Goal: Transaction & Acquisition: Purchase product/service

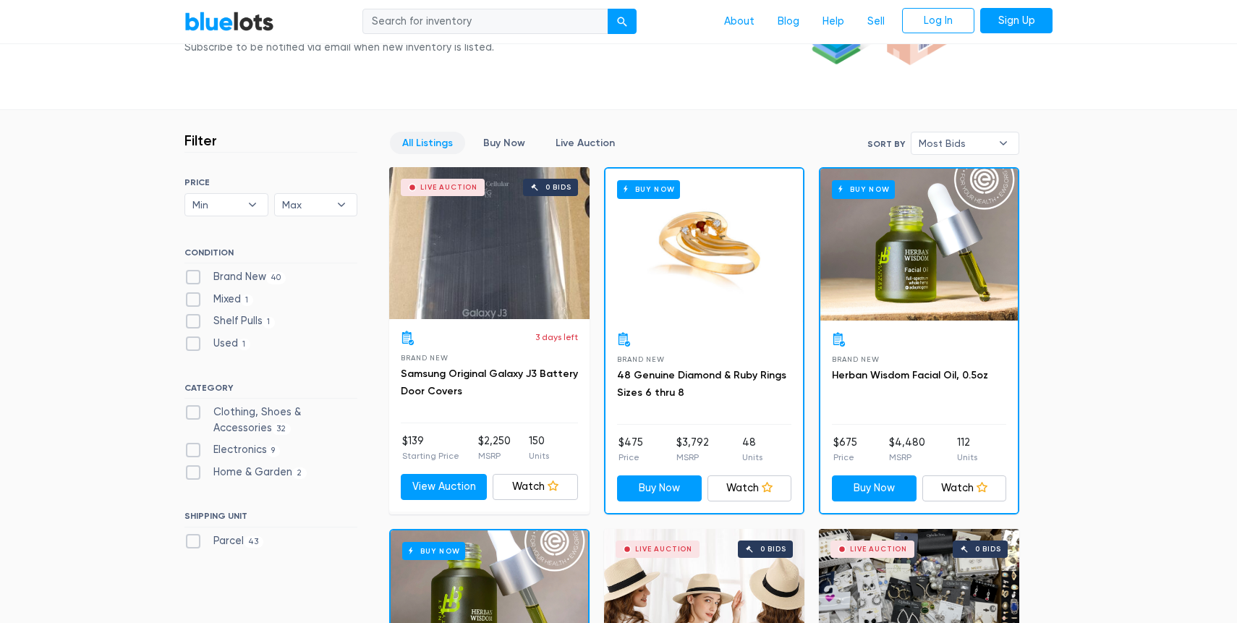
scroll to position [369, 0]
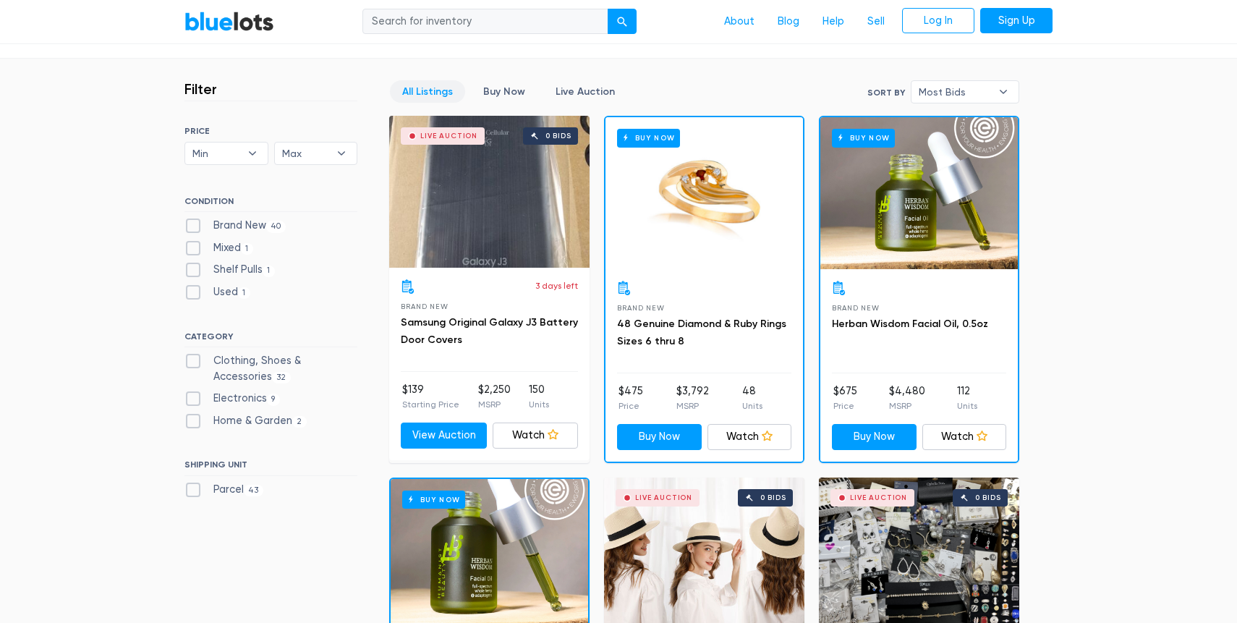
click at [189, 247] on label "Mixed 1" at bounding box center [219, 248] width 69 height 16
click at [189, 247] on input "Mixed 1" at bounding box center [189, 244] width 9 height 9
checkbox input "true"
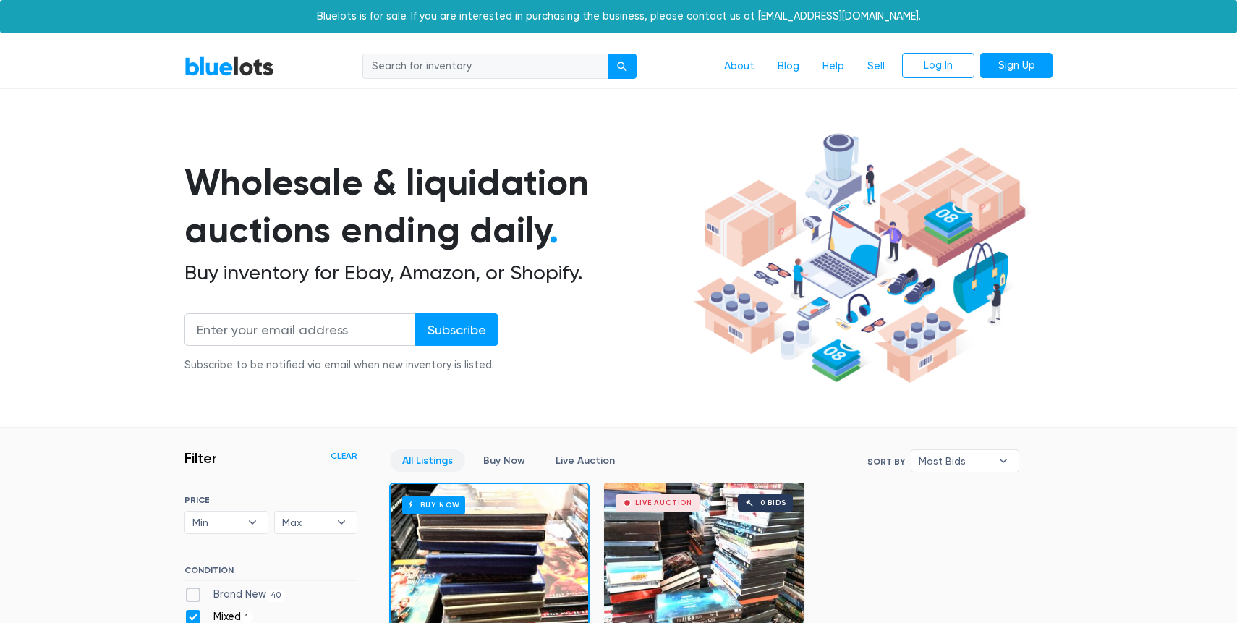
scroll to position [389, 0]
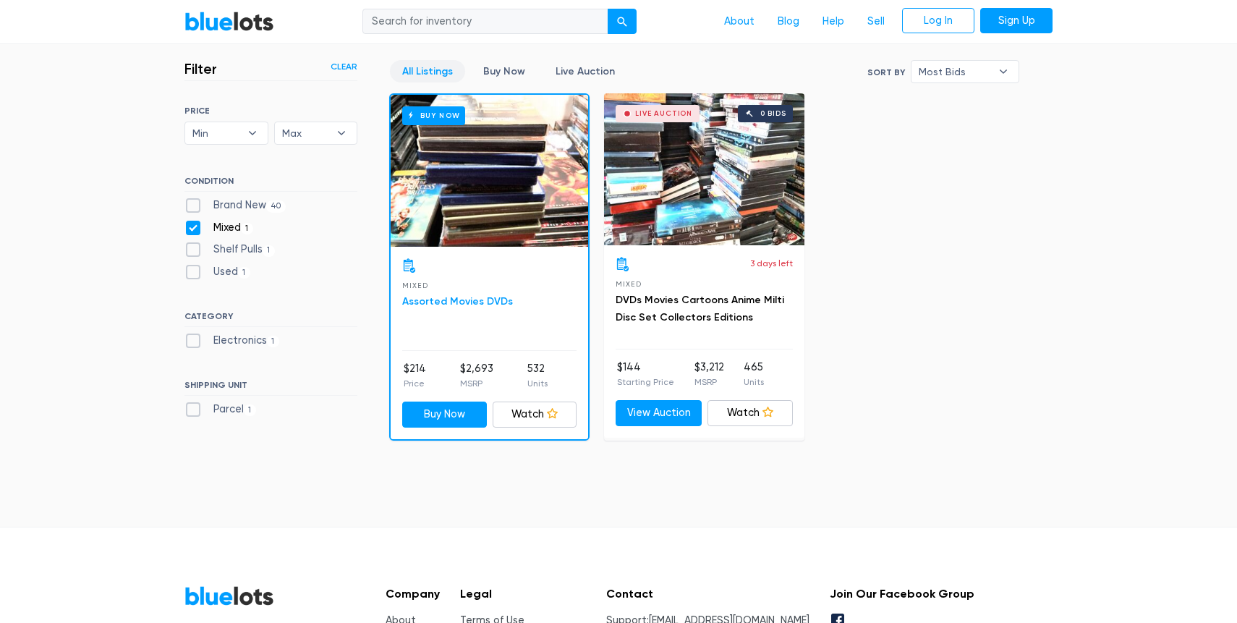
click at [479, 300] on link "Assorted Movies DVDs" at bounding box center [457, 301] width 111 height 12
click at [709, 294] on link "DVDs Movies Cartoons Anime Milti Disc Set Collectors Editions" at bounding box center [700, 309] width 169 height 30
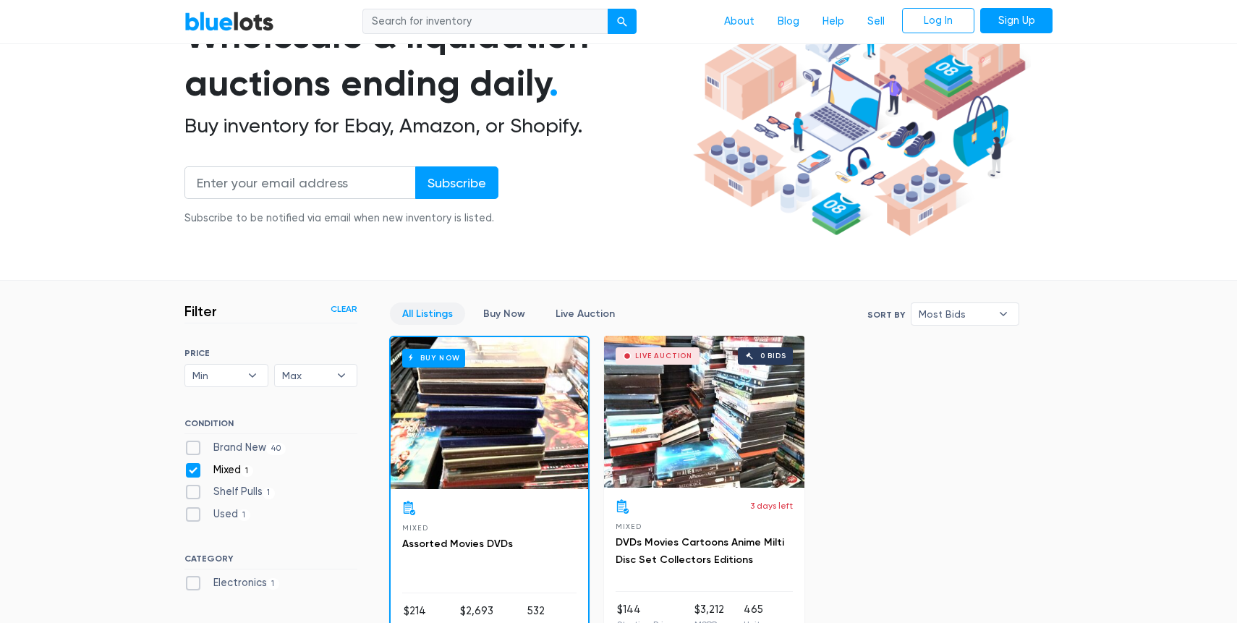
scroll to position [0, 0]
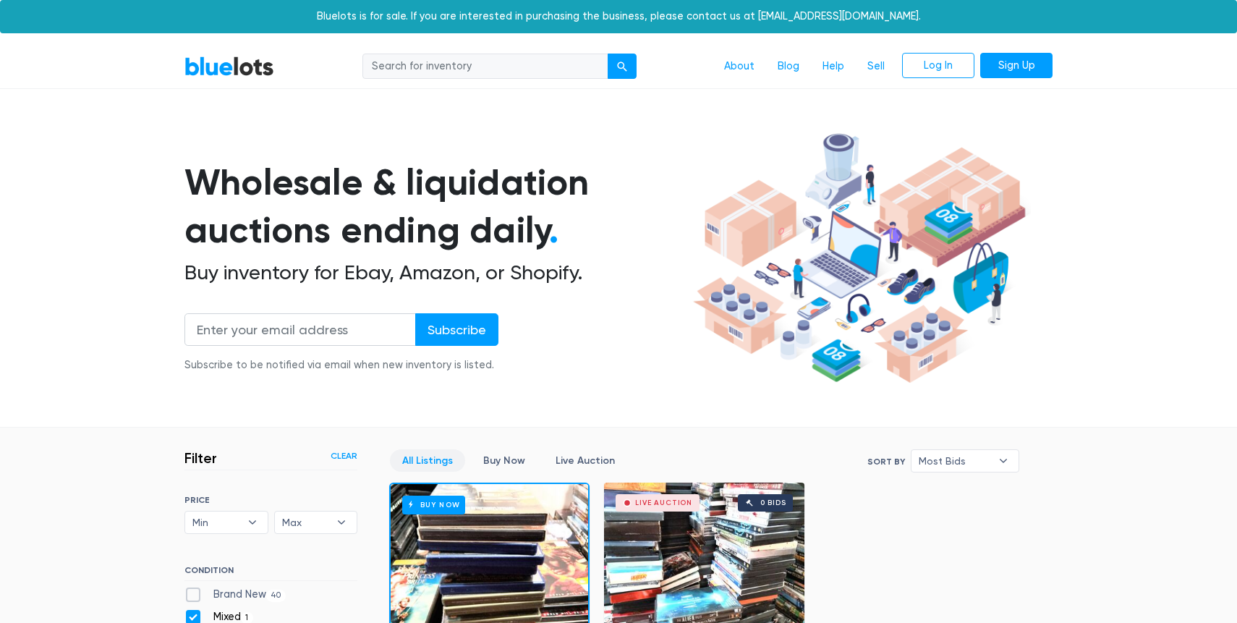
click at [245, 84] on nav "BlueLots About Blog Help Sell Log In Sign Up" at bounding box center [618, 67] width 1237 height 44
click at [230, 77] on link "BlueLots" at bounding box center [230, 66] width 90 height 21
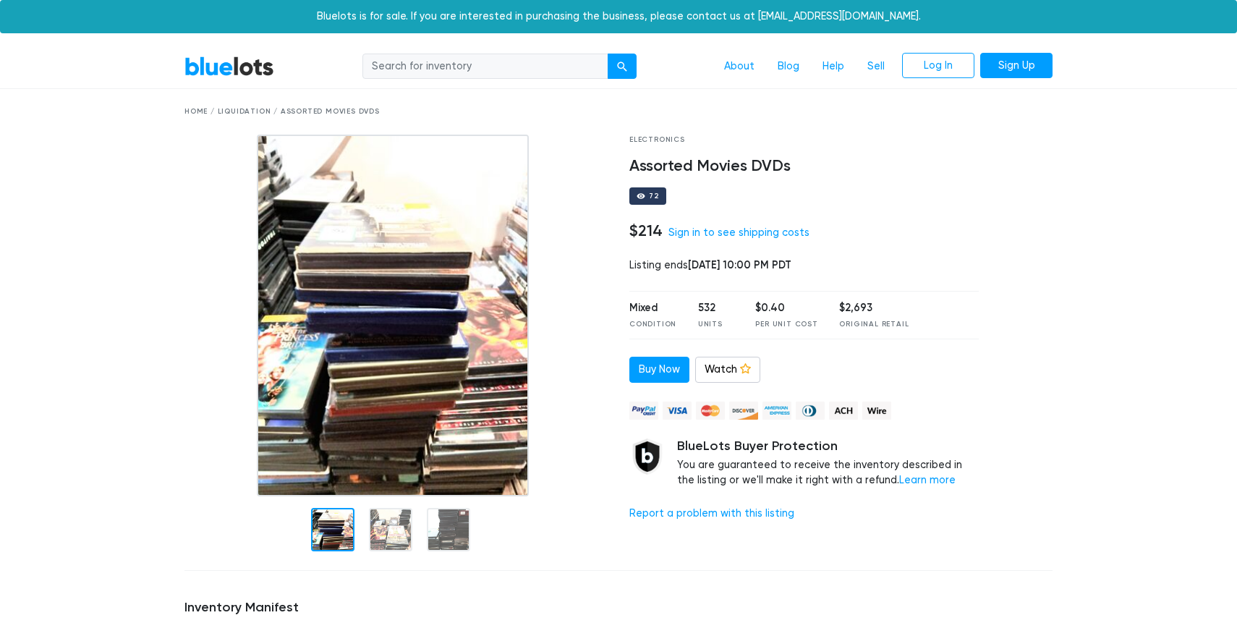
click at [461, 336] on img at bounding box center [393, 316] width 272 height 362
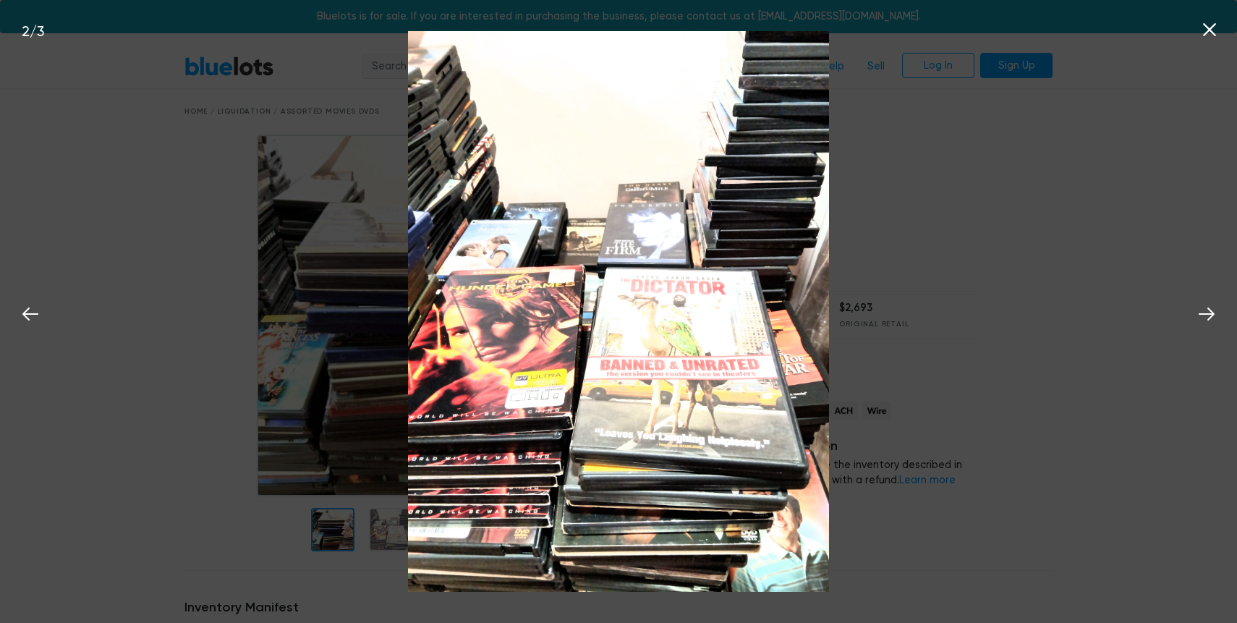
click at [971, 365] on div "2 / 3" at bounding box center [618, 311] width 1237 height 623
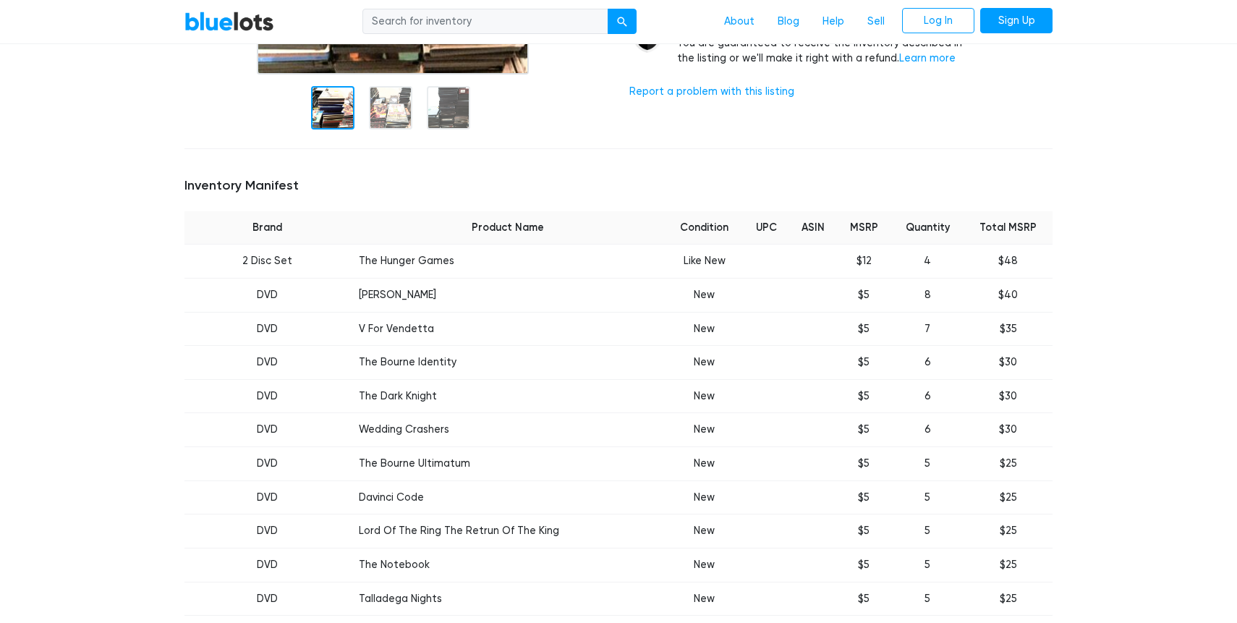
scroll to position [448, 0]
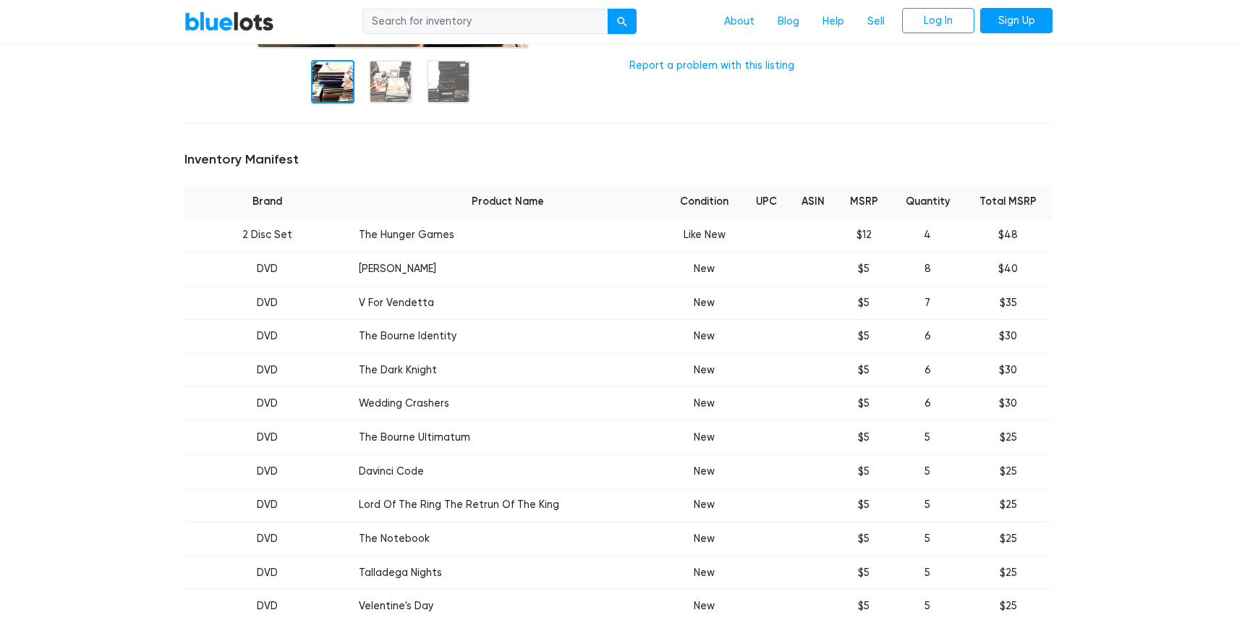
click at [859, 234] on td "$12" at bounding box center [864, 236] width 54 height 34
click at [842, 200] on th "MSRP" at bounding box center [864, 201] width 54 height 33
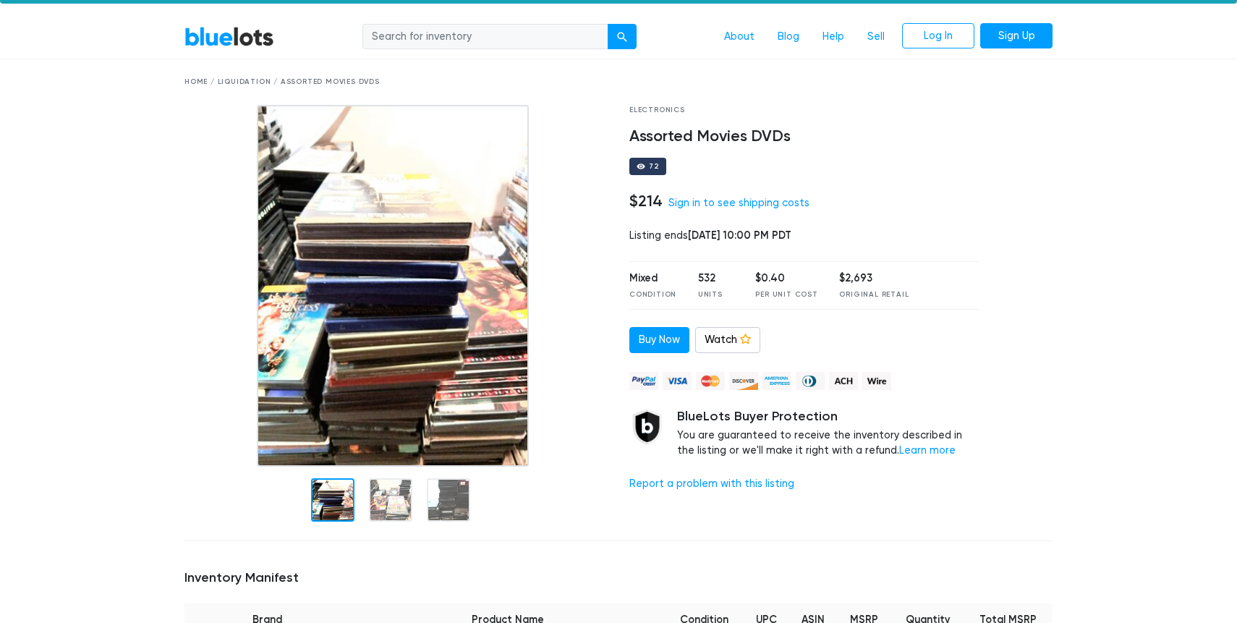
scroll to position [39, 0]
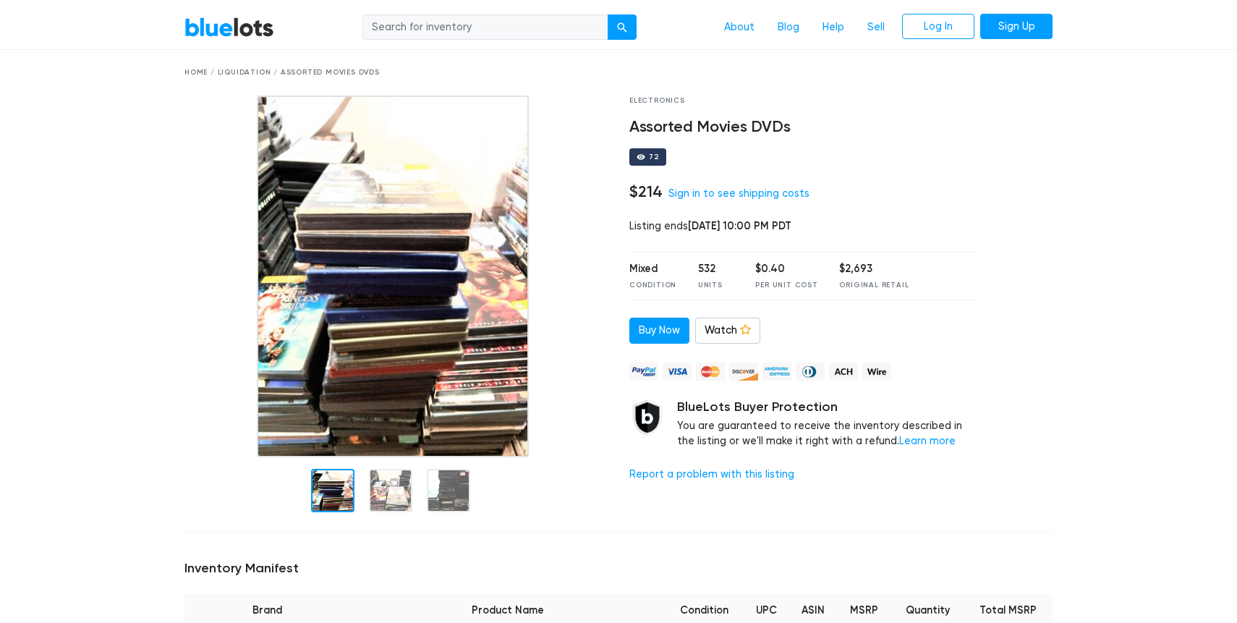
click at [703, 268] on div "532" at bounding box center [716, 269] width 36 height 16
click at [721, 248] on div "Electronics Assorted Movies DVDs 72 $214 Sign in to see shipping costs Listing …" at bounding box center [804, 308] width 371 height 425
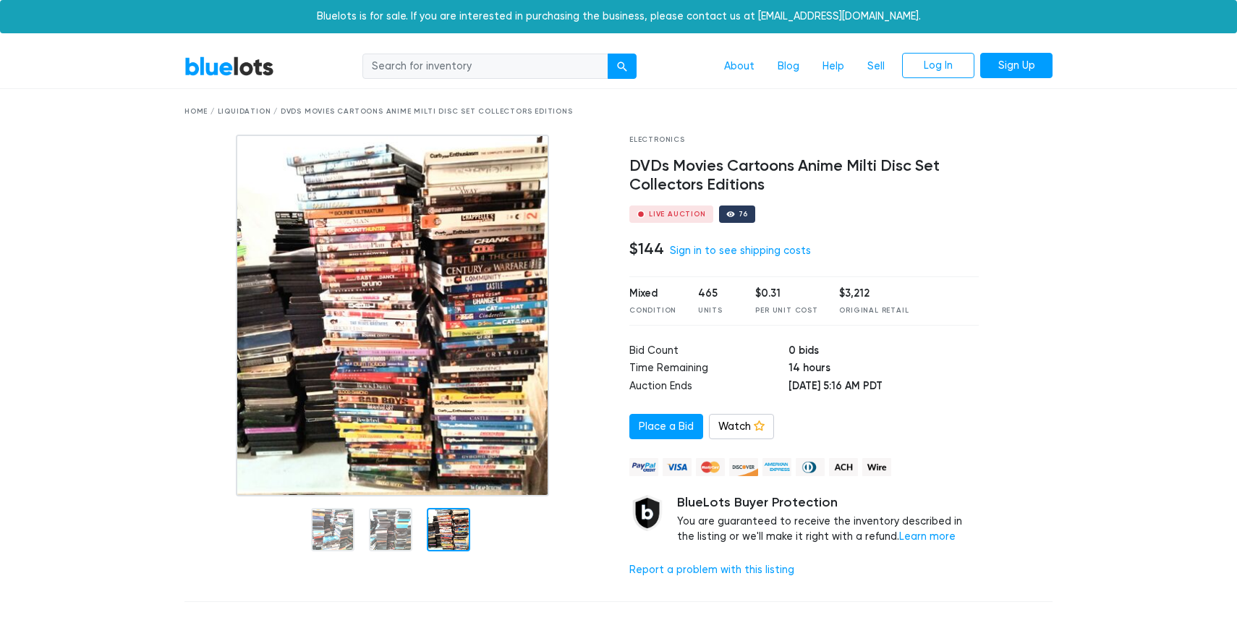
click at [384, 338] on img at bounding box center [393, 316] width 314 height 362
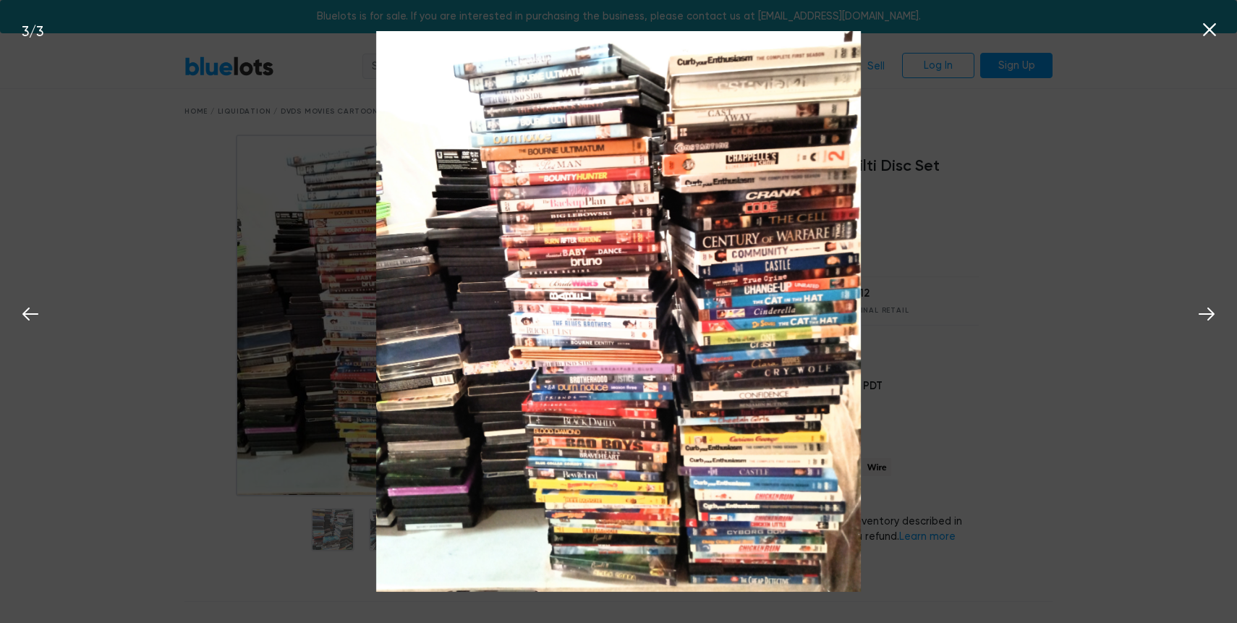
click at [585, 223] on img at bounding box center [618, 311] width 485 height 561
click at [975, 304] on div "3 / 3" at bounding box center [618, 311] width 1237 height 623
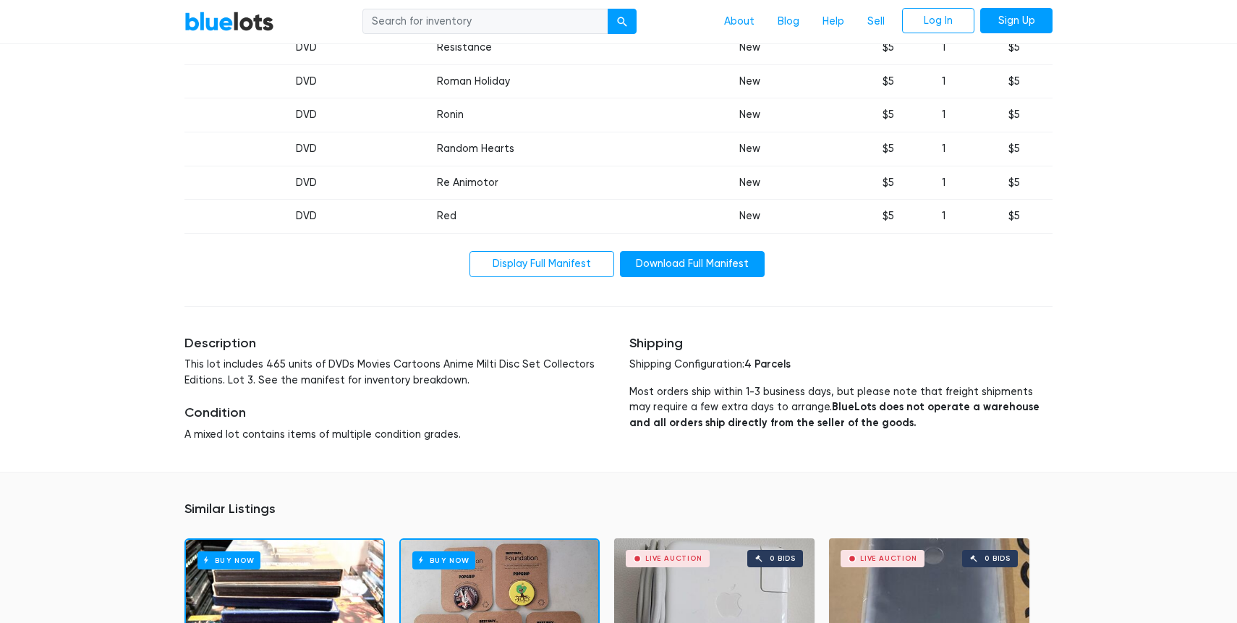
scroll to position [10859, 0]
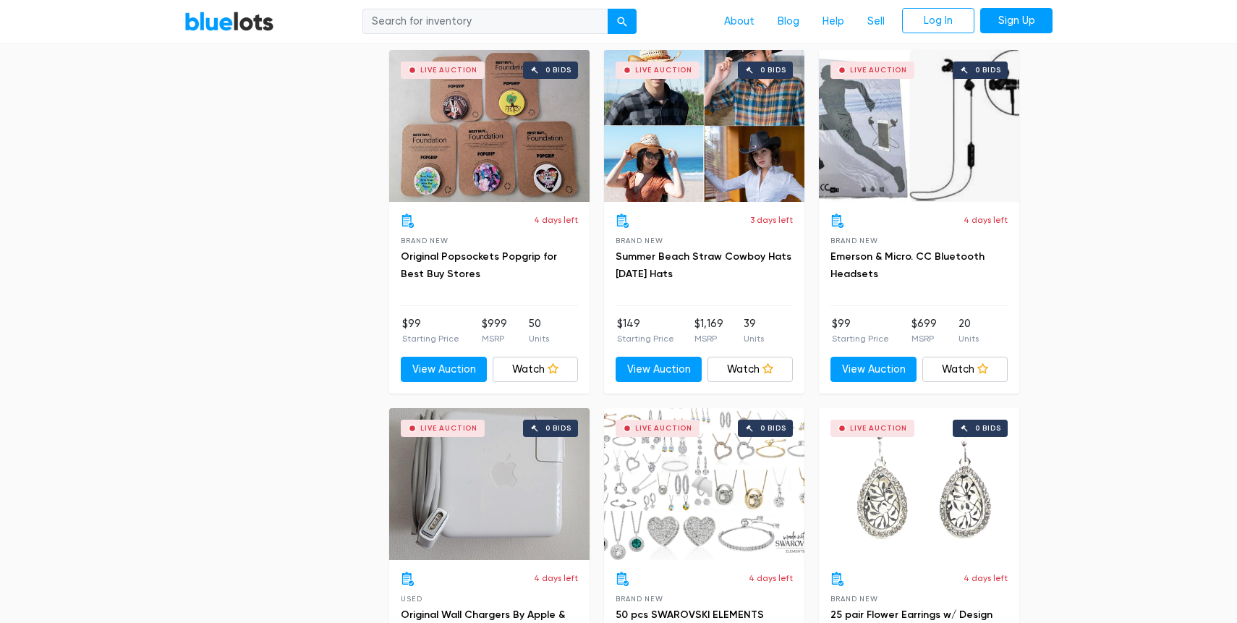
scroll to position [3312, 0]
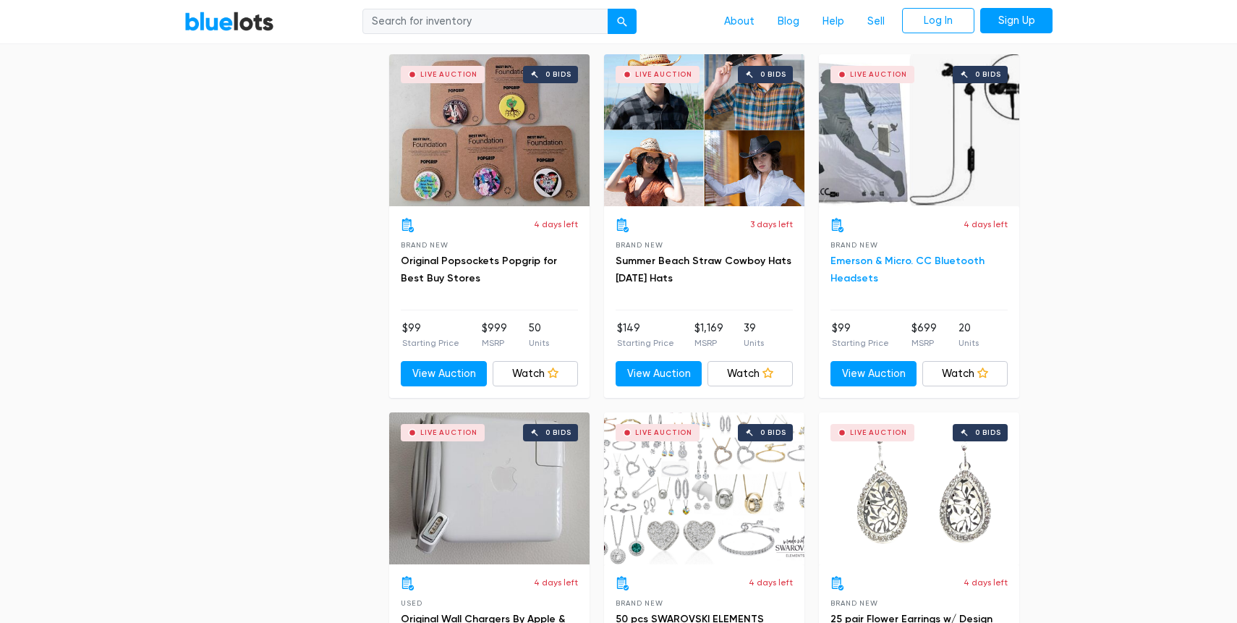
click at [876, 255] on link "Emerson & Micro. CC Bluetooth Headsets" at bounding box center [908, 270] width 154 height 30
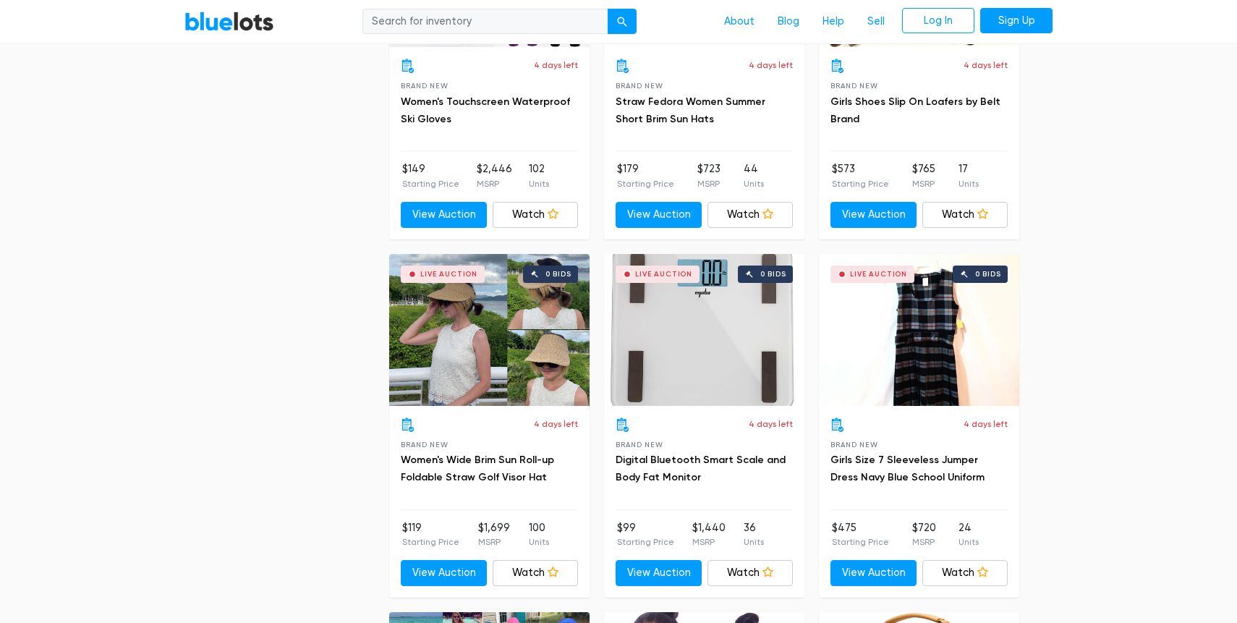
scroll to position [4906, 0]
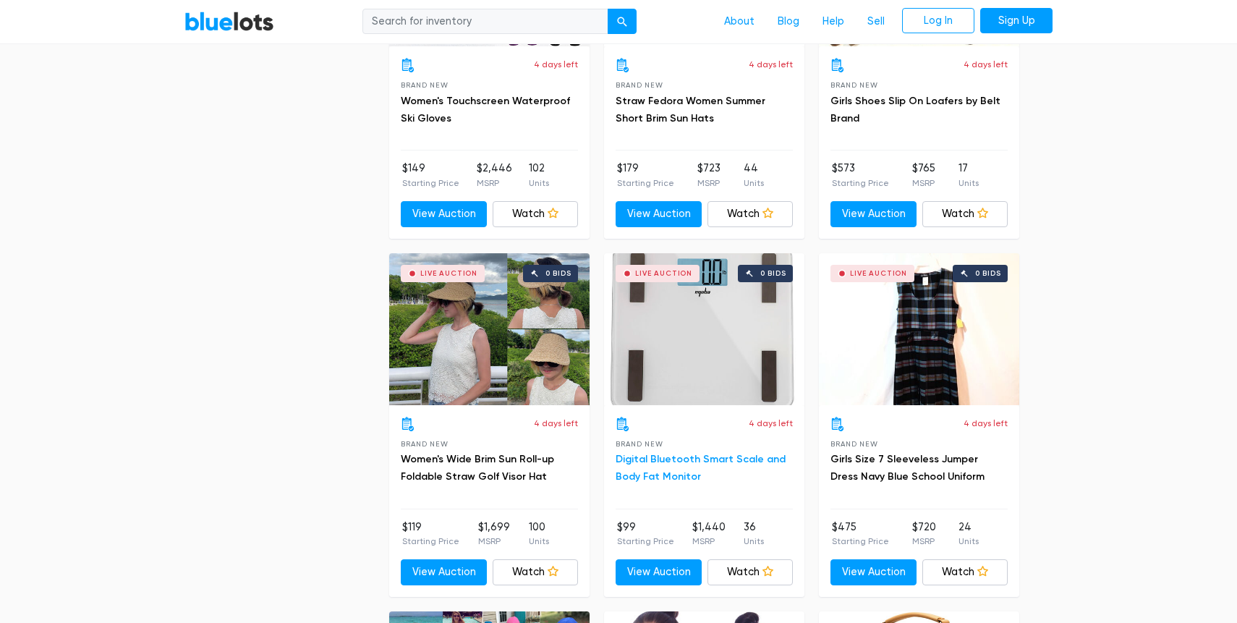
click at [671, 464] on link "Digital Bluetooth Smart Scale and Body Fat Monitor" at bounding box center [701, 468] width 170 height 30
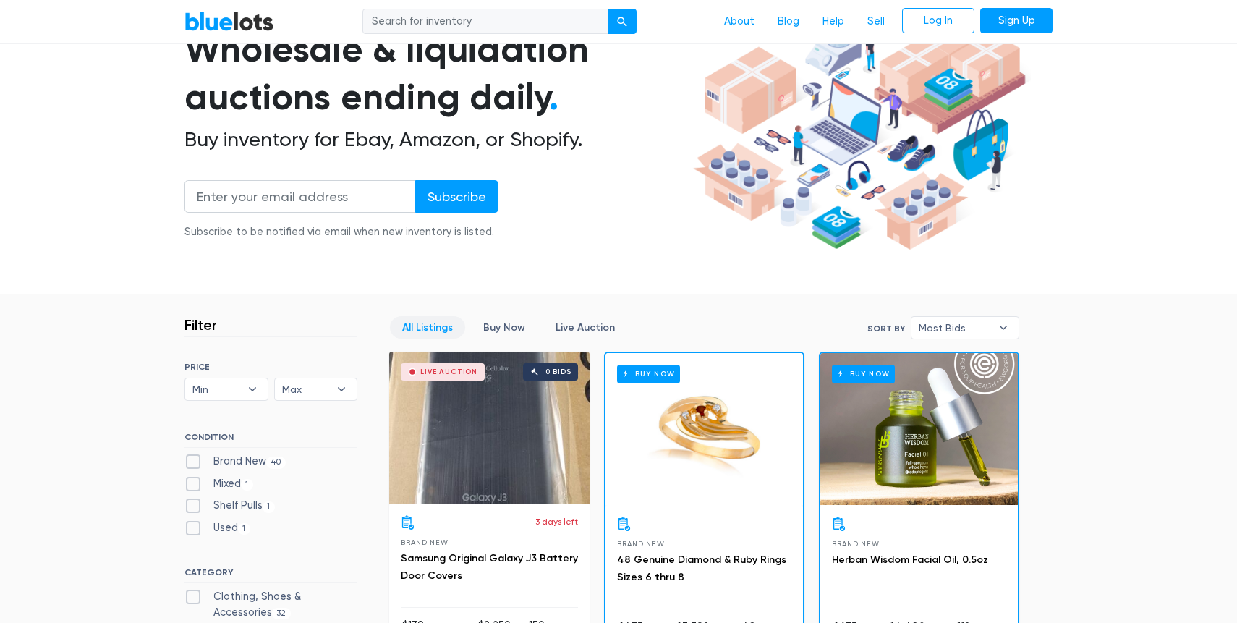
scroll to position [139, 0]
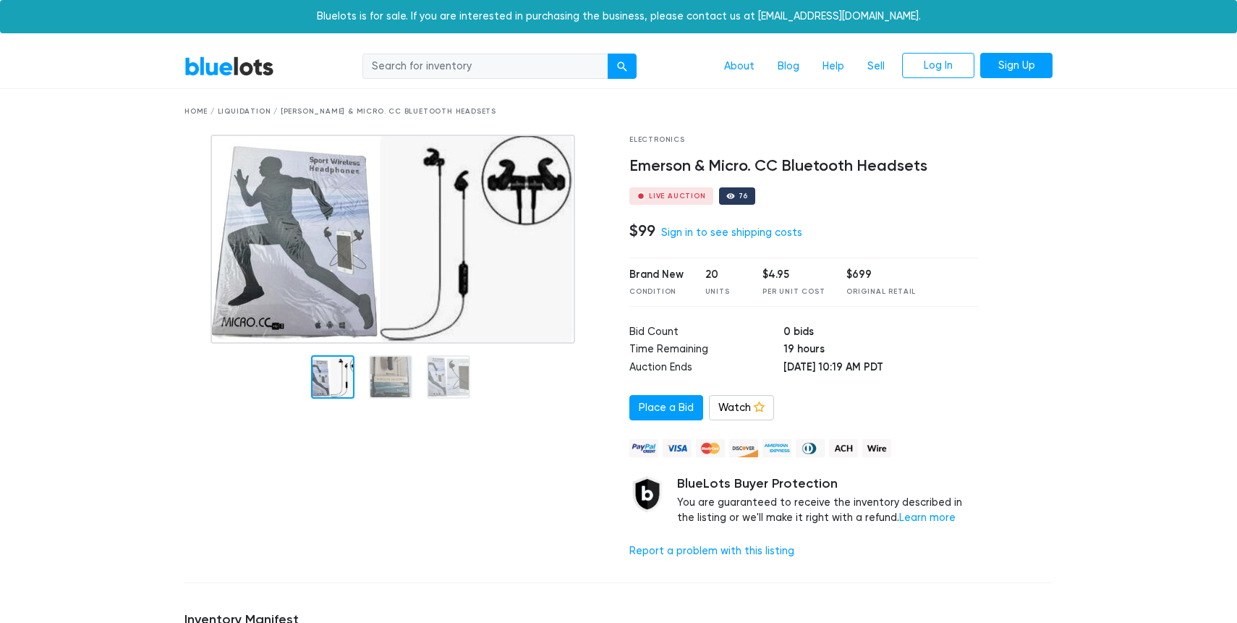
click at [378, 257] on img at bounding box center [393, 239] width 365 height 209
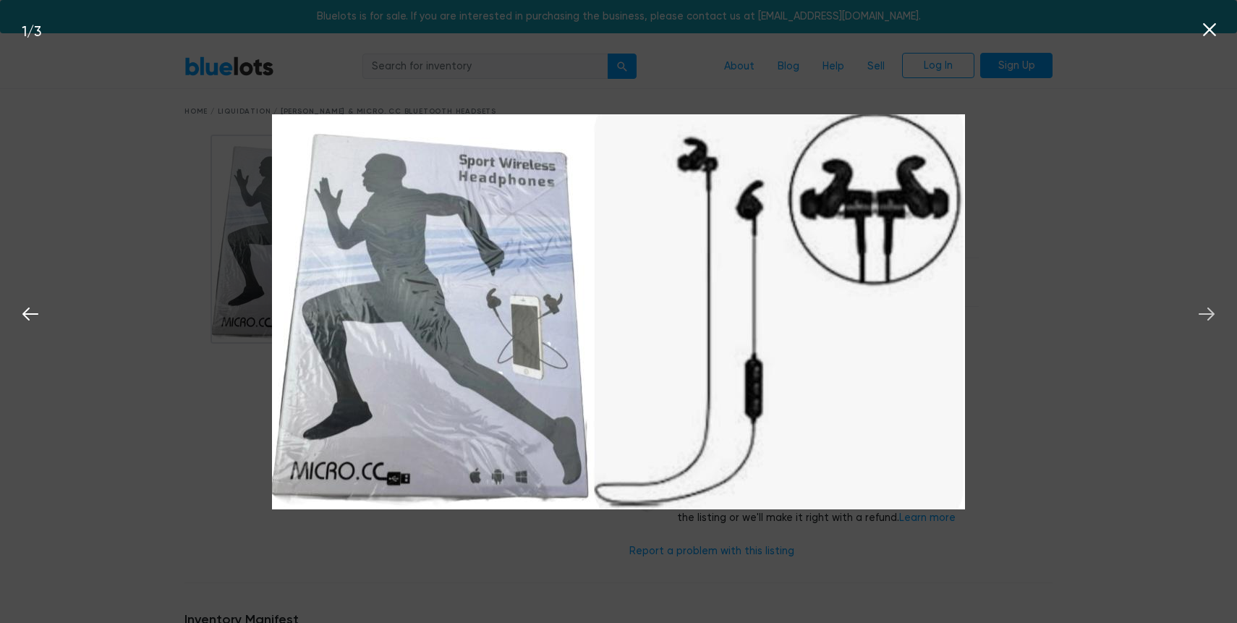
click at [1202, 309] on icon at bounding box center [1207, 314] width 22 height 22
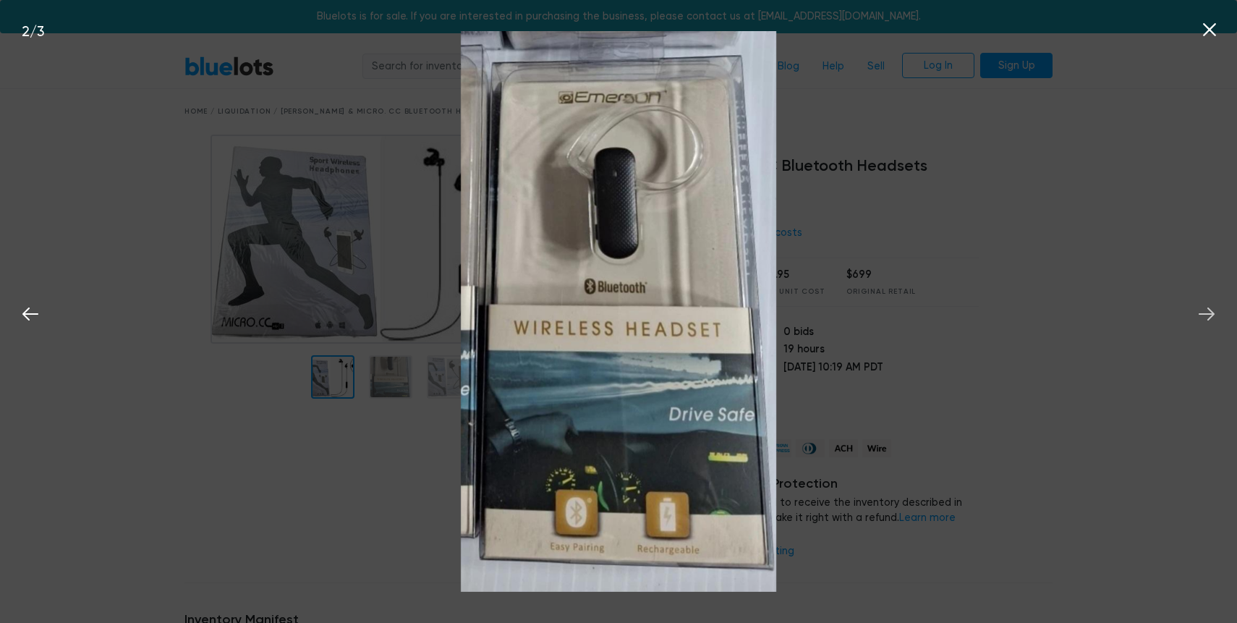
click at [1202, 309] on icon at bounding box center [1207, 314] width 22 height 22
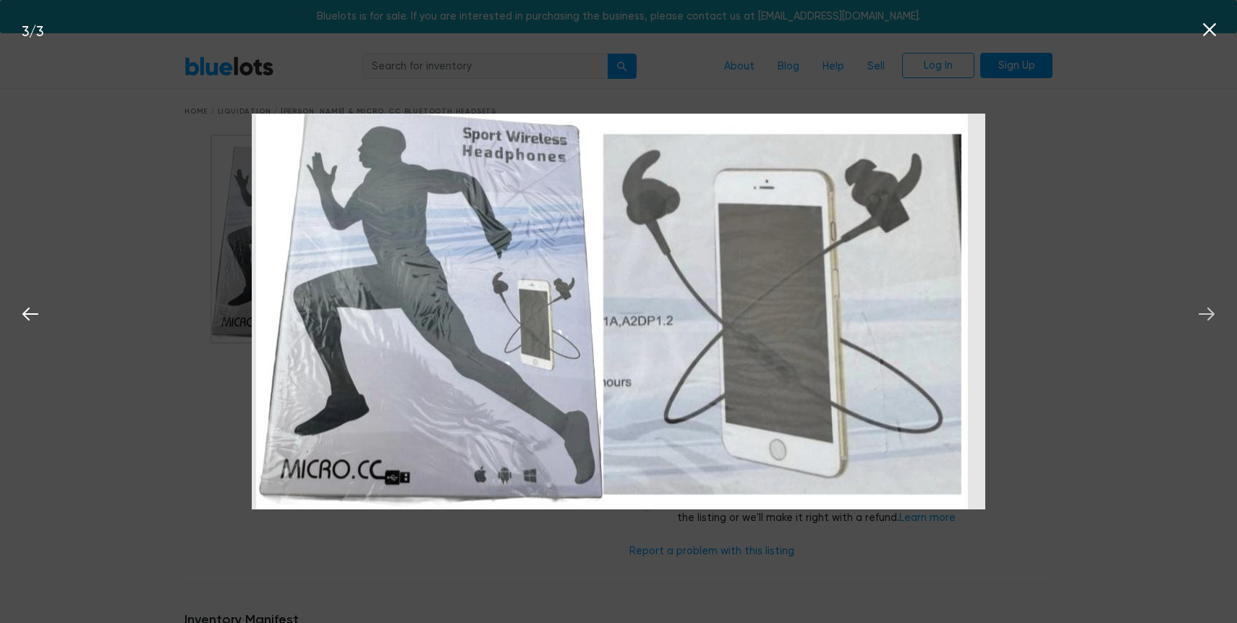
click at [1202, 309] on icon at bounding box center [1207, 314] width 22 height 22
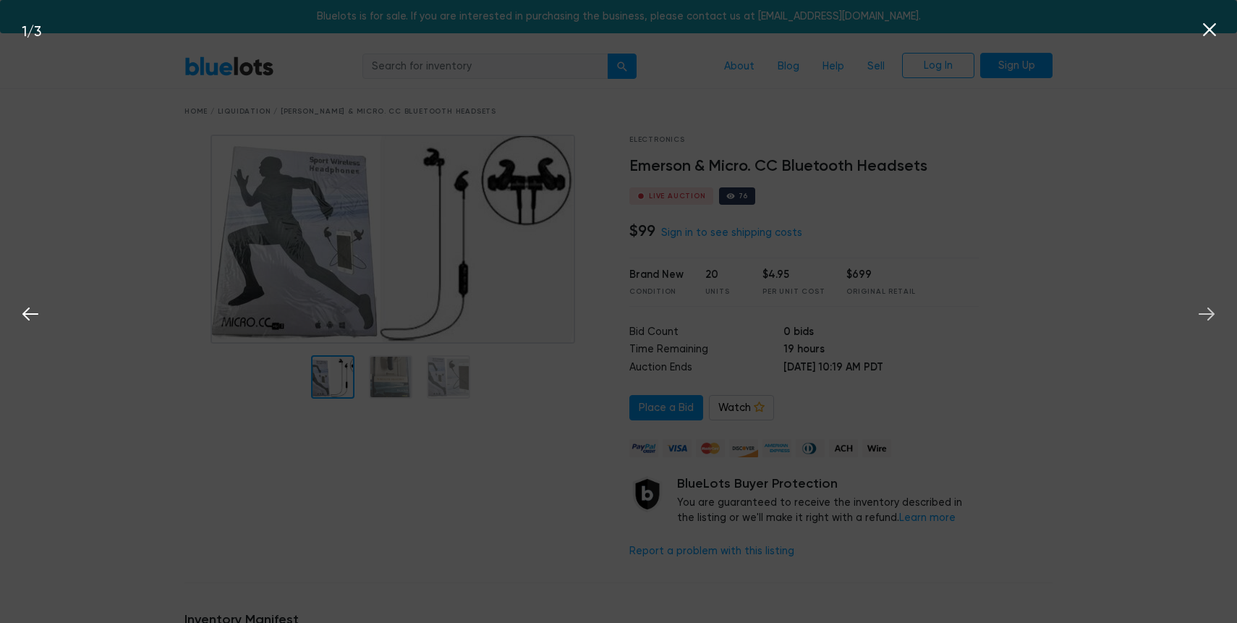
click at [1202, 309] on icon at bounding box center [1207, 314] width 22 height 22
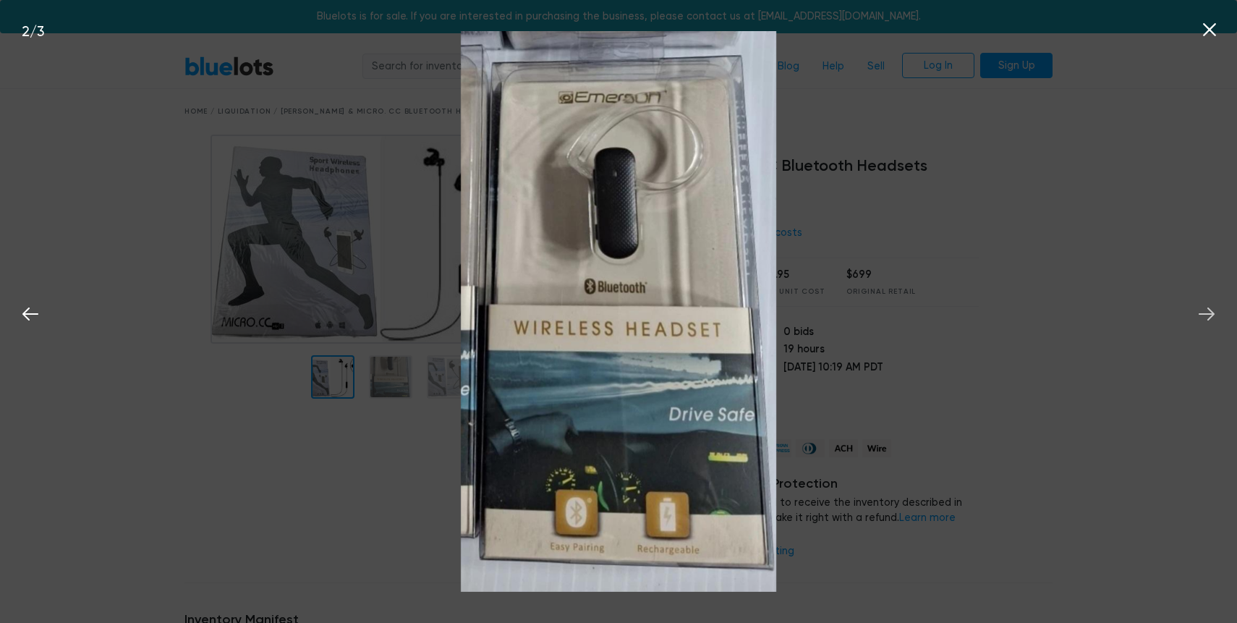
click at [1202, 309] on icon at bounding box center [1207, 314] width 22 height 22
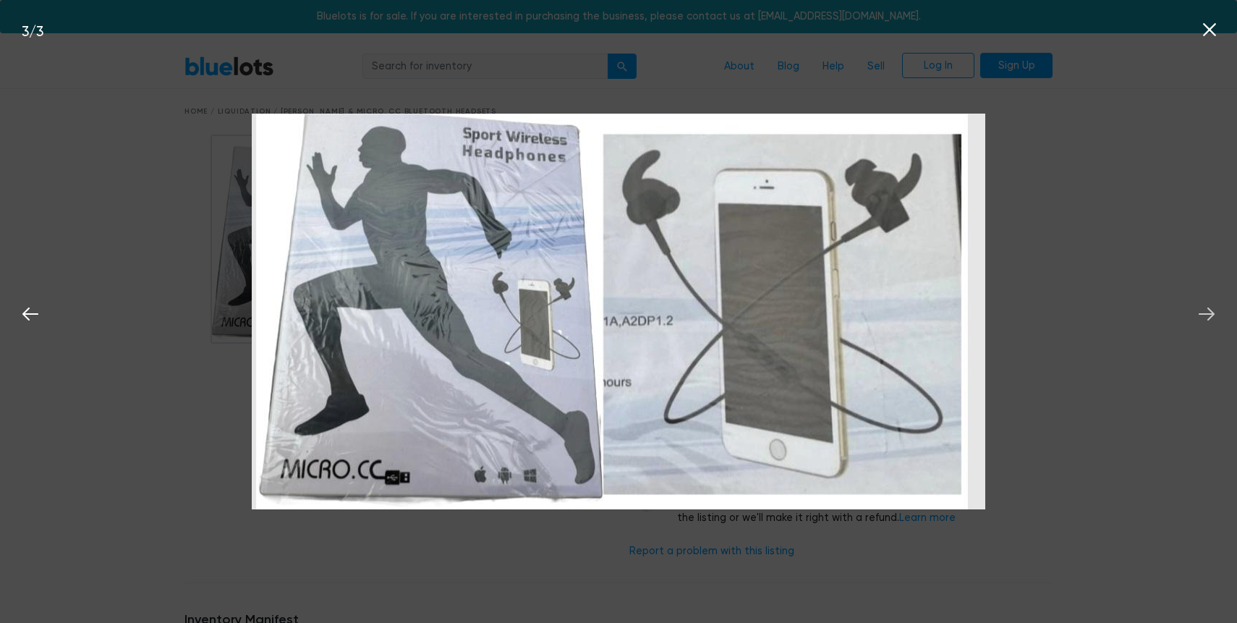
click at [1202, 309] on icon at bounding box center [1207, 314] width 22 height 22
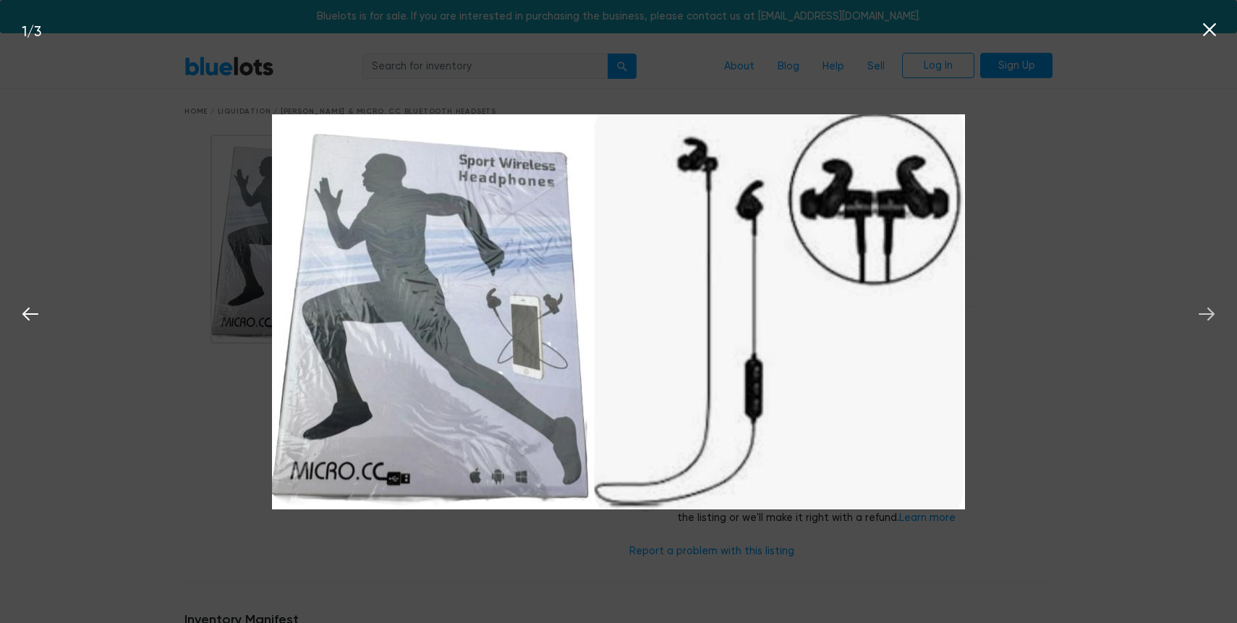
click at [1202, 309] on icon at bounding box center [1207, 314] width 22 height 22
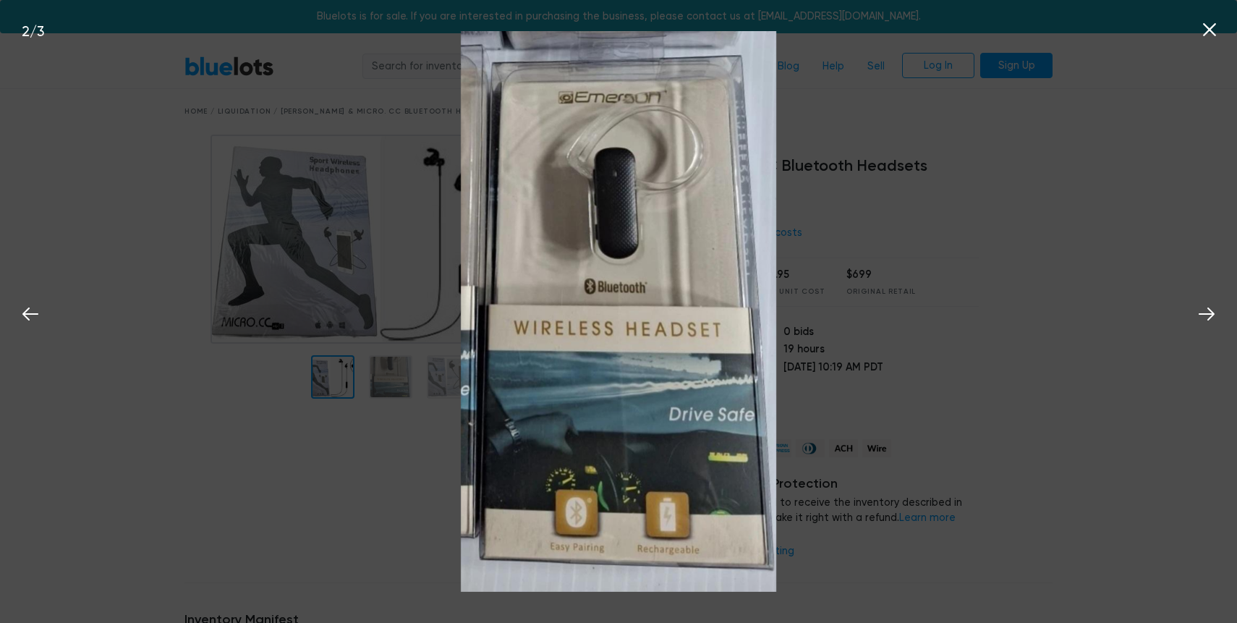
click at [1059, 245] on div "2 / 3" at bounding box center [618, 311] width 1237 height 623
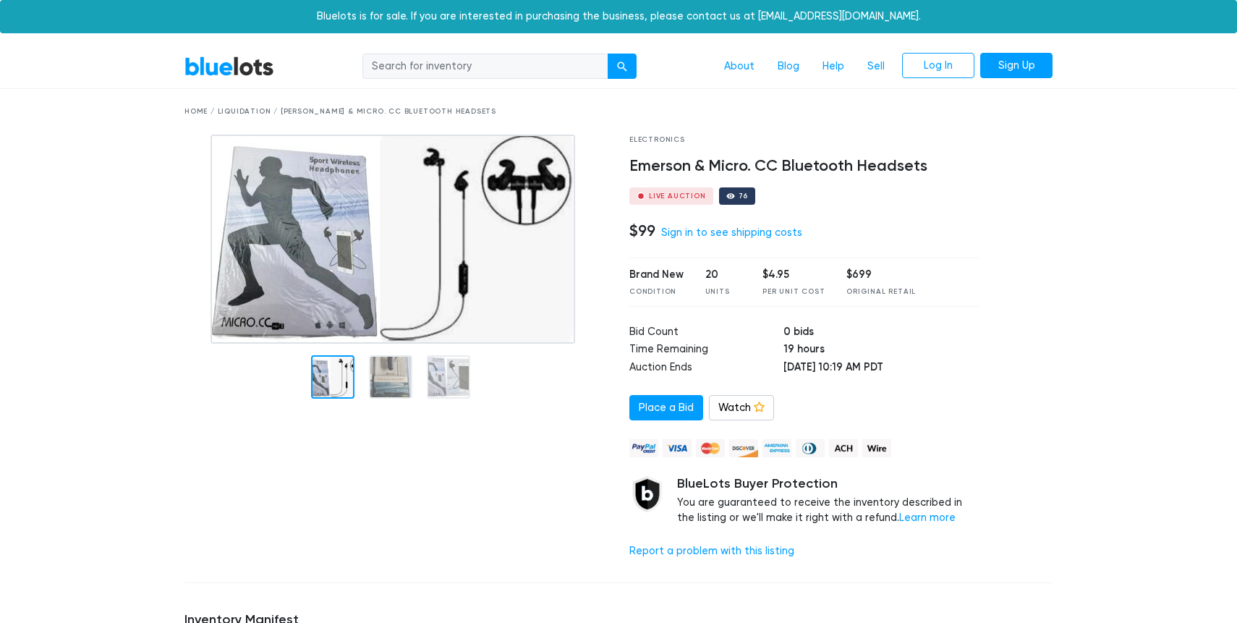
drag, startPoint x: 758, startPoint y: 274, endPoint x: 803, endPoint y: 274, distance: 44.9
click at [789, 274] on div "Brand New Condition 20 Units $4.95 Per Unit Cost $699 Original Retail" at bounding box center [804, 282] width 349 height 48
click at [802, 274] on div "$4.95" at bounding box center [794, 275] width 62 height 16
drag, startPoint x: 699, startPoint y: 278, endPoint x: 730, endPoint y: 277, distance: 31.1
click at [730, 277] on div "Brand New Condition 20 Units $4.95 Per Unit Cost $699 Original Retail" at bounding box center [804, 282] width 349 height 48
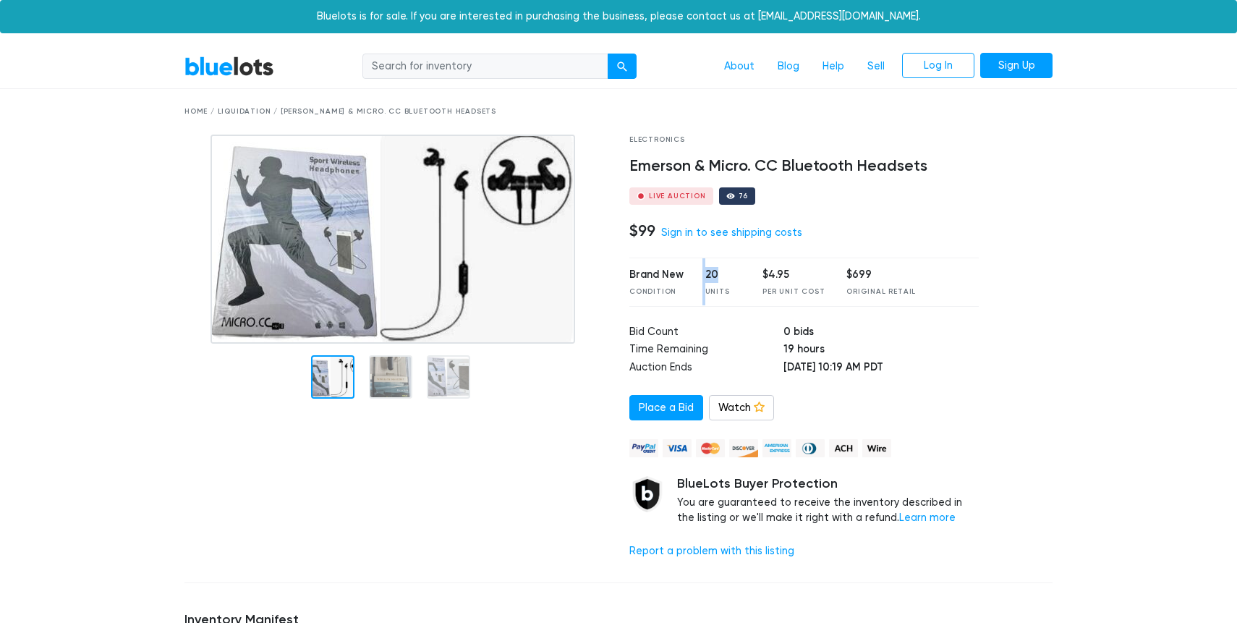
click at [729, 277] on div "20" at bounding box center [724, 275] width 36 height 16
click at [710, 277] on div "20" at bounding box center [724, 275] width 36 height 16
drag, startPoint x: 626, startPoint y: 163, endPoint x: 931, endPoint y: 174, distance: 305.6
click at [931, 174] on div "Electronics Emerson & Micro. CC Bluetooth Headsets Live Auction 76 $99 Sign in …" at bounding box center [804, 353] width 371 height 436
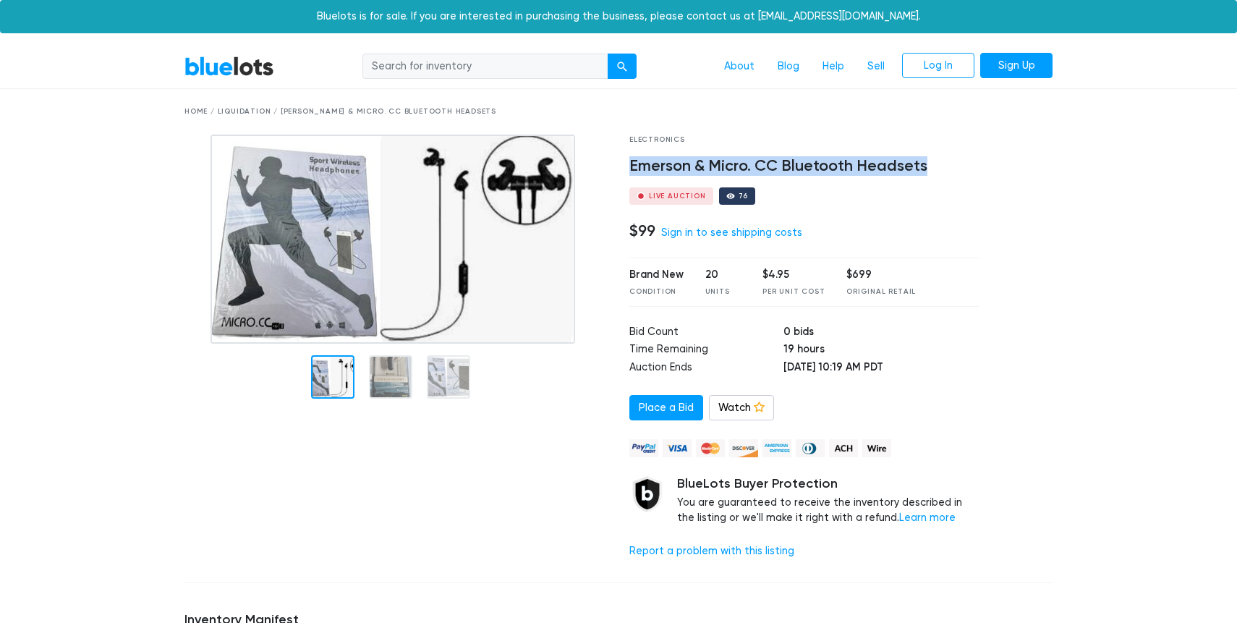
copy h4 "Emerson & Micro. CC Bluetooth Headsets"
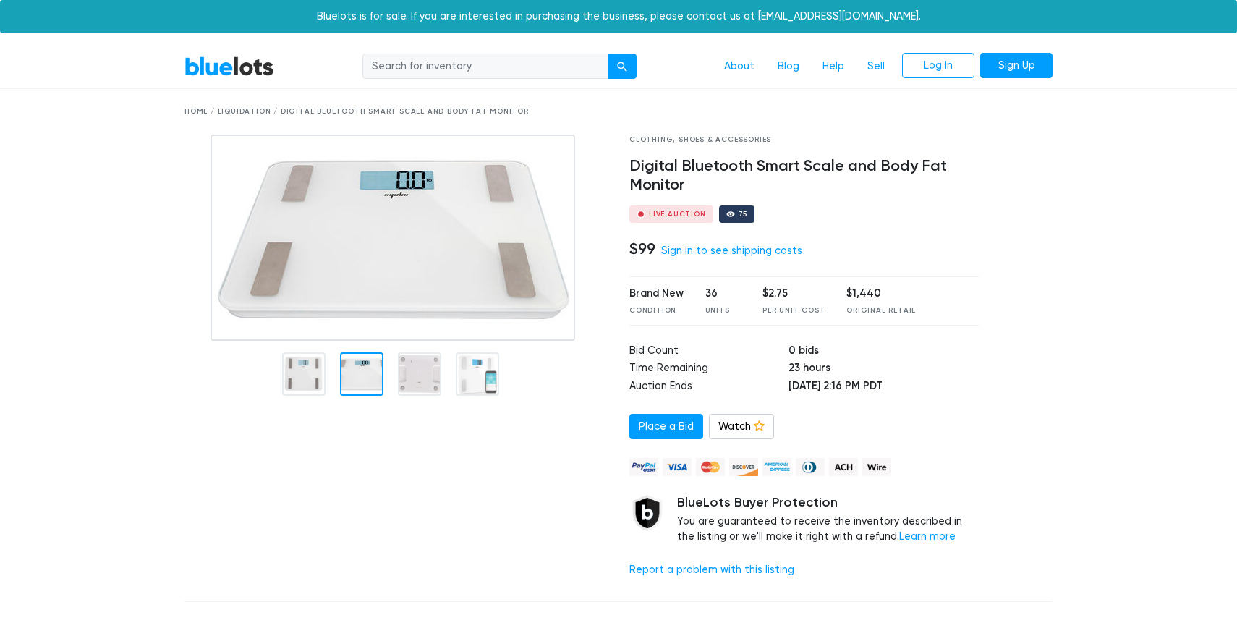
click at [360, 522] on div at bounding box center [396, 362] width 445 height 455
click at [373, 208] on img at bounding box center [393, 238] width 365 height 206
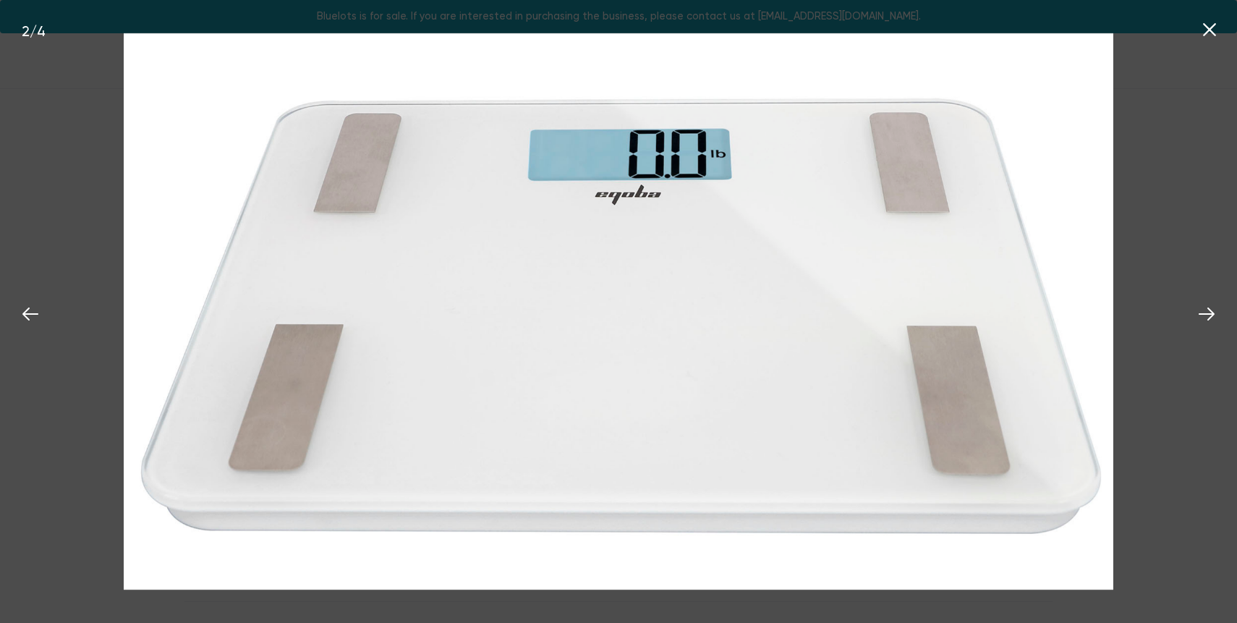
click at [601, 198] on img at bounding box center [619, 311] width 990 height 557
click at [1198, 321] on icon at bounding box center [1207, 314] width 22 height 22
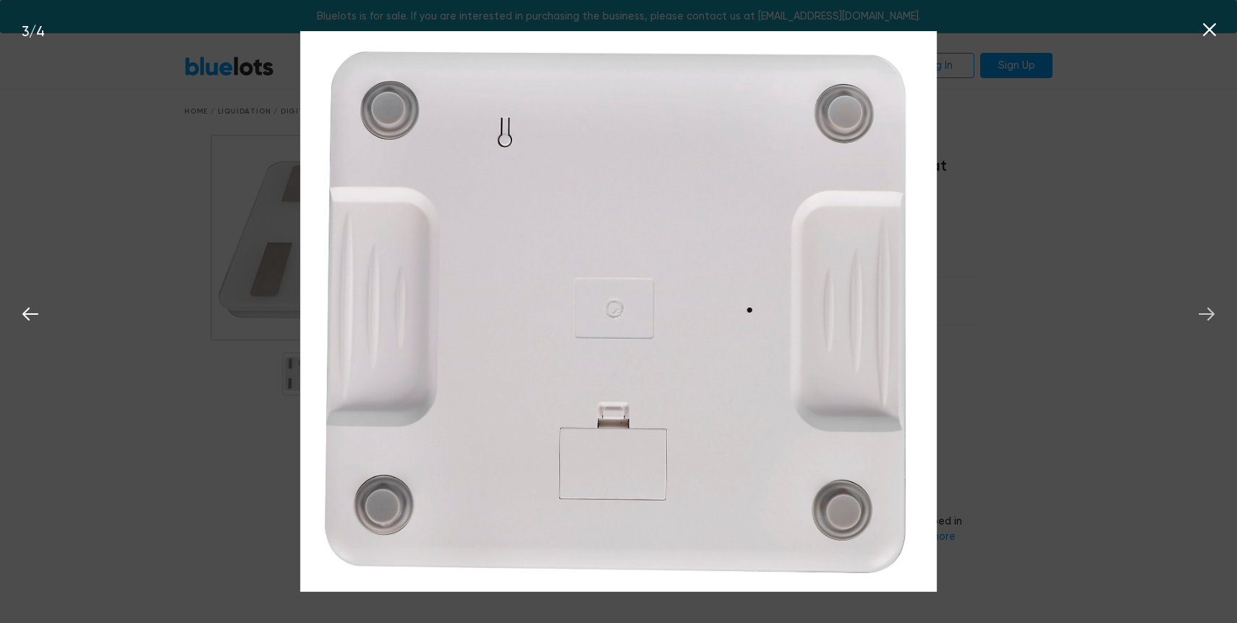
click at [1198, 321] on icon at bounding box center [1207, 314] width 22 height 22
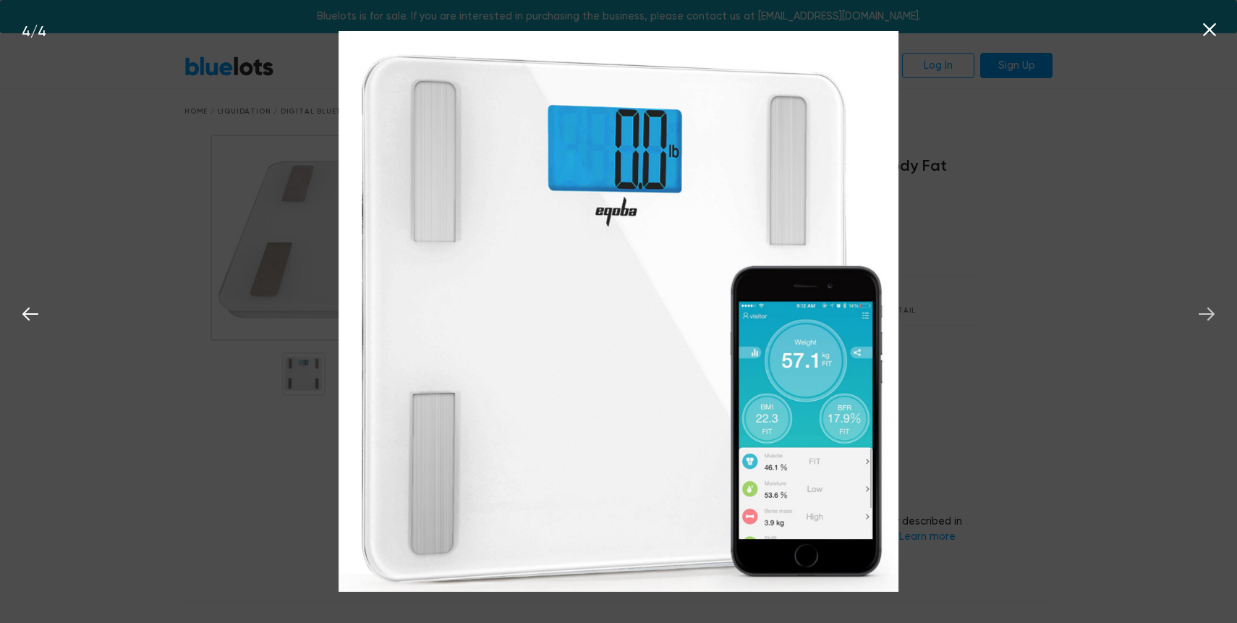
click at [1198, 321] on icon at bounding box center [1207, 314] width 22 height 22
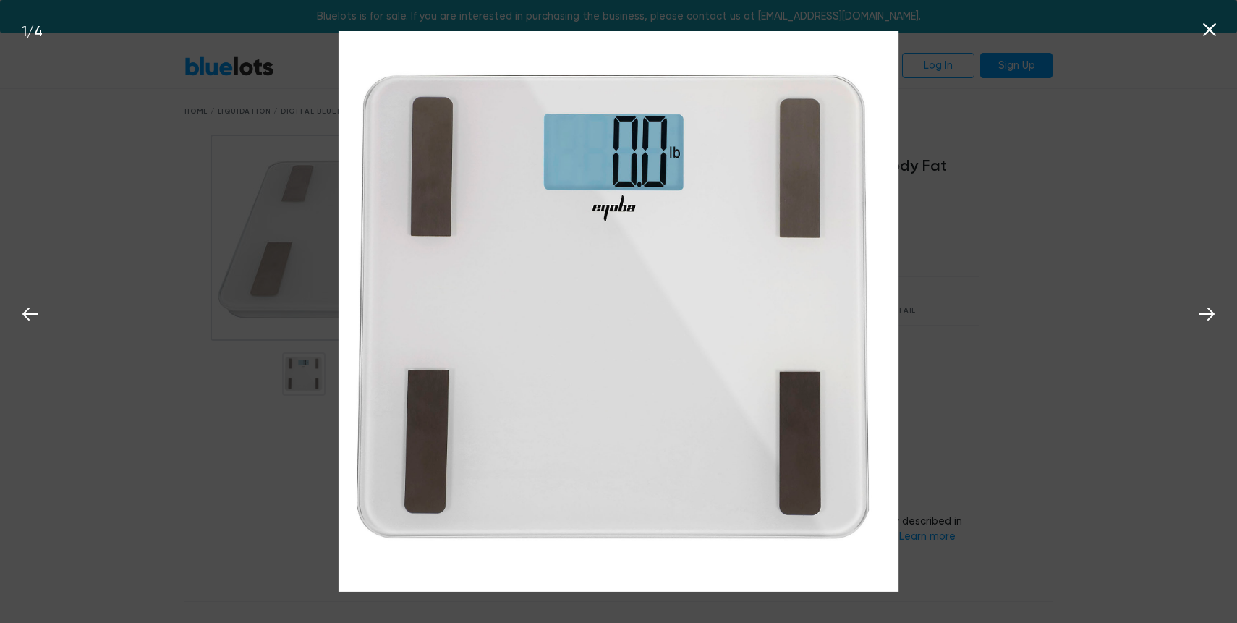
click at [1107, 274] on div "1 / 4" at bounding box center [618, 311] width 1237 height 623
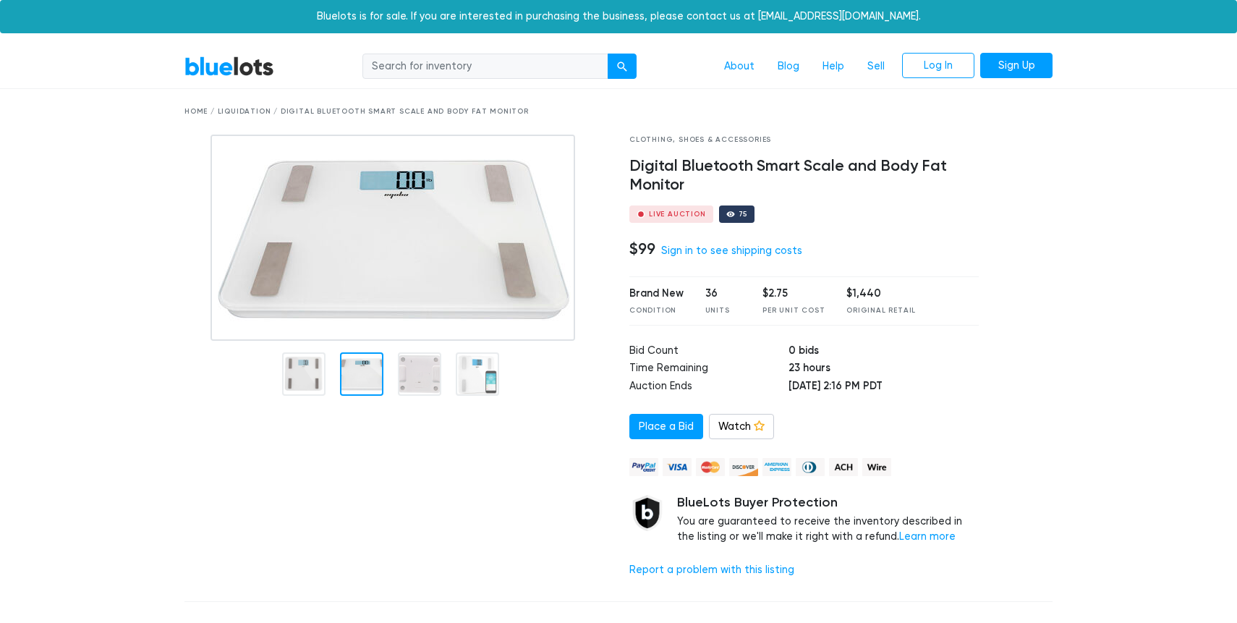
click at [385, 205] on img at bounding box center [393, 238] width 365 height 206
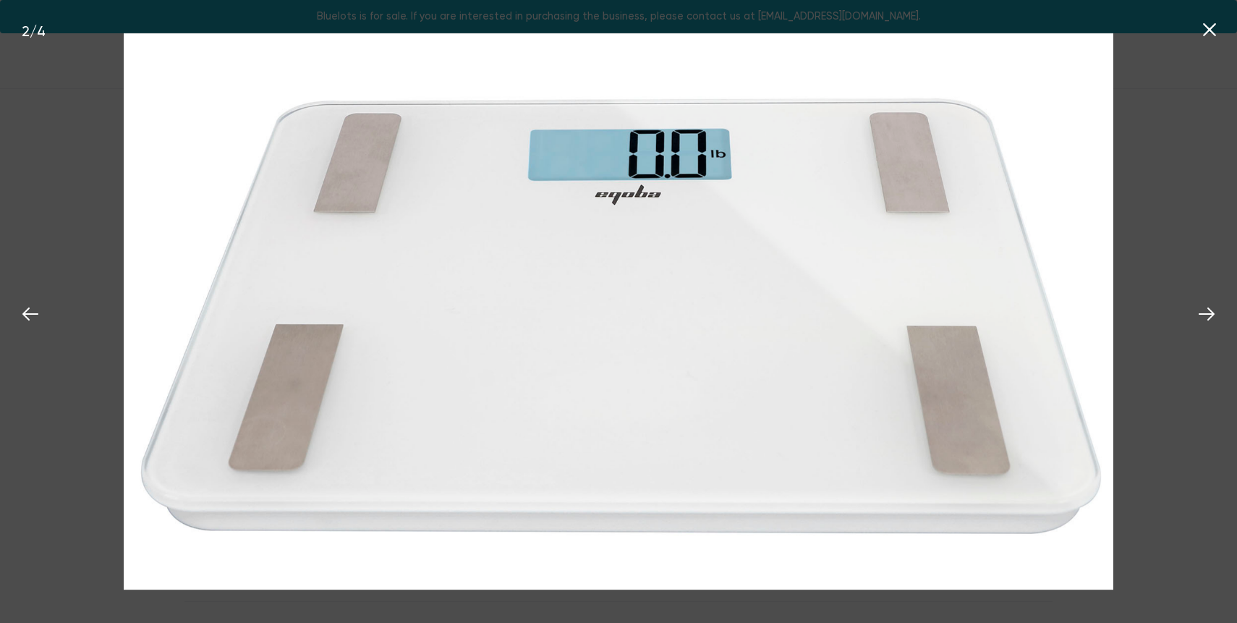
click at [1214, 35] on icon at bounding box center [1209, 29] width 13 height 13
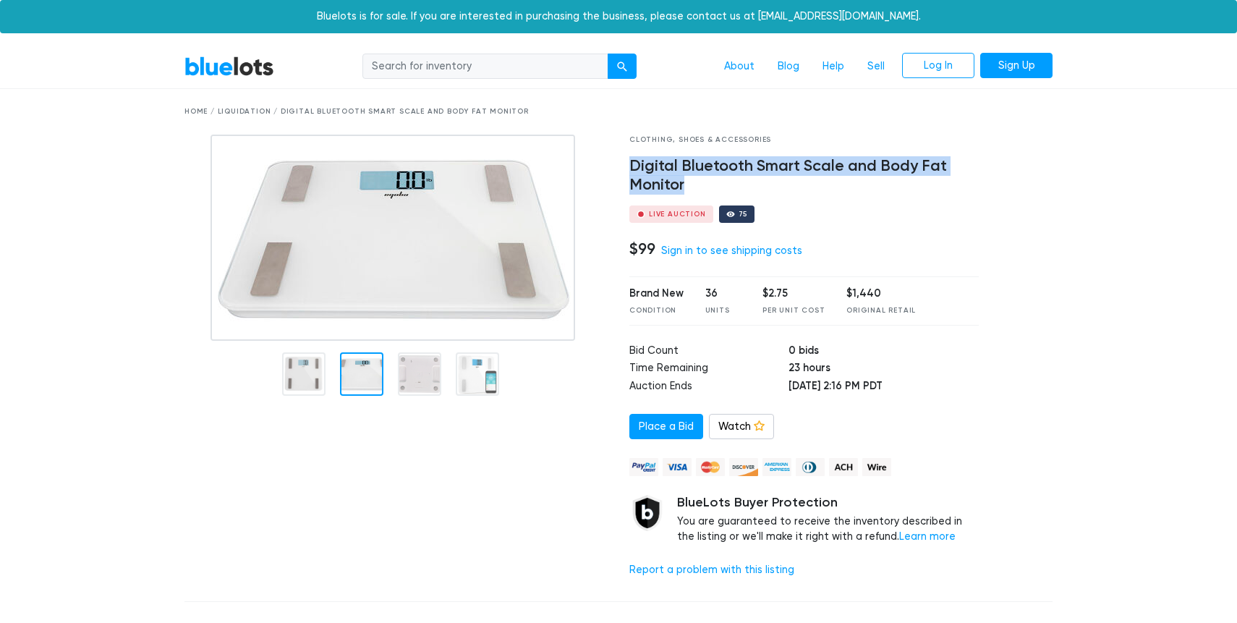
drag, startPoint x: 623, startPoint y: 161, endPoint x: 808, endPoint y: 190, distance: 187.5
click at [808, 190] on div "Clothing, Shoes & Accessories Digital Bluetooth Smart Scale and Body Fat Monito…" at bounding box center [804, 362] width 371 height 455
copy h4 "Digital Bluetooth Smart Scale and Body Fat Monitor"
